Goal: Information Seeking & Learning: Learn about a topic

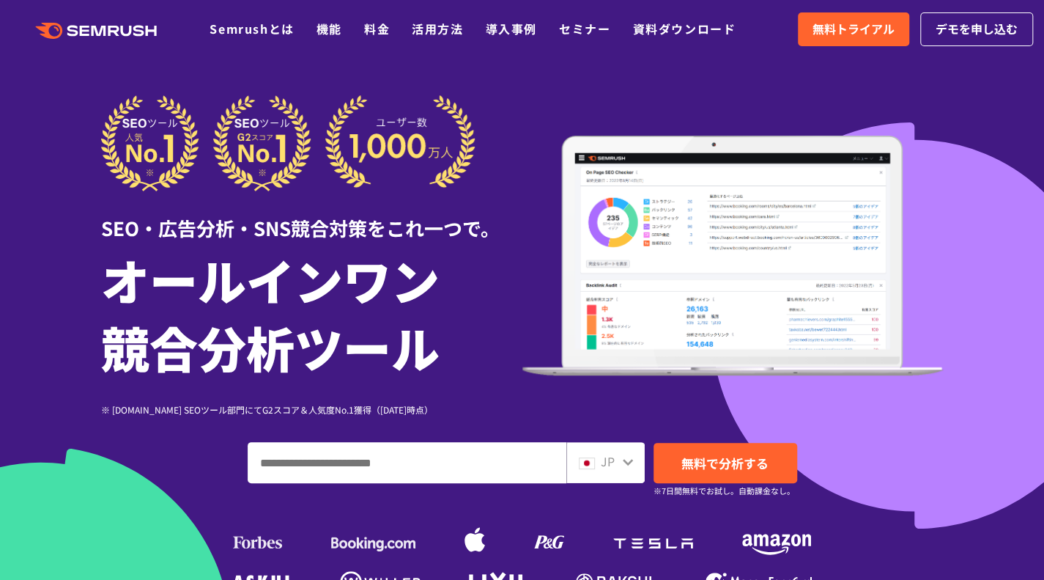
click at [117, 30] on icon ".cls {fill: #FF642D;}" at bounding box center [98, 31] width 166 height 16
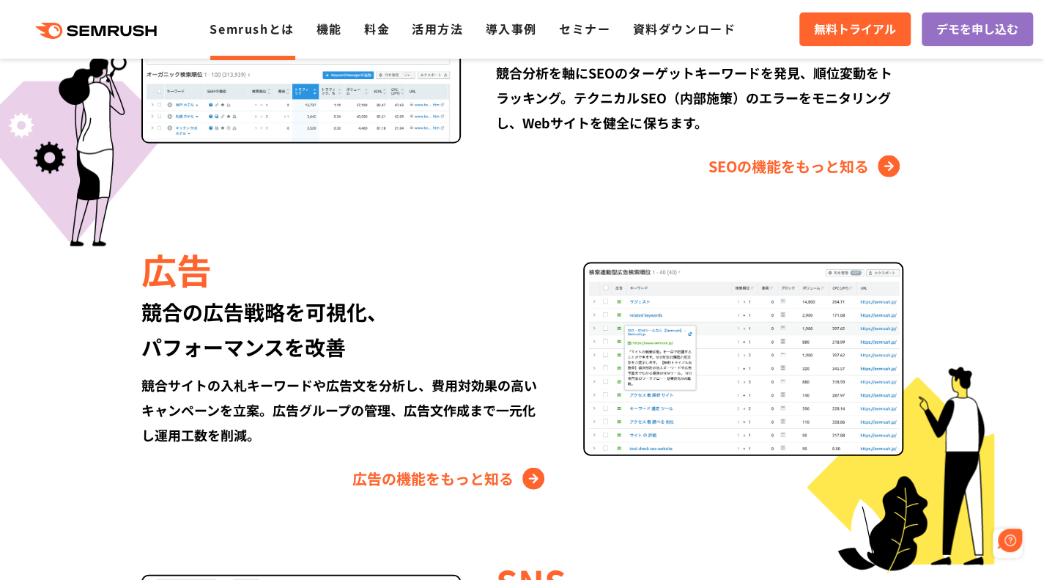
click at [290, 36] on link "Semrushとは" at bounding box center [252, 29] width 84 height 18
